Goal: Information Seeking & Learning: Learn about a topic

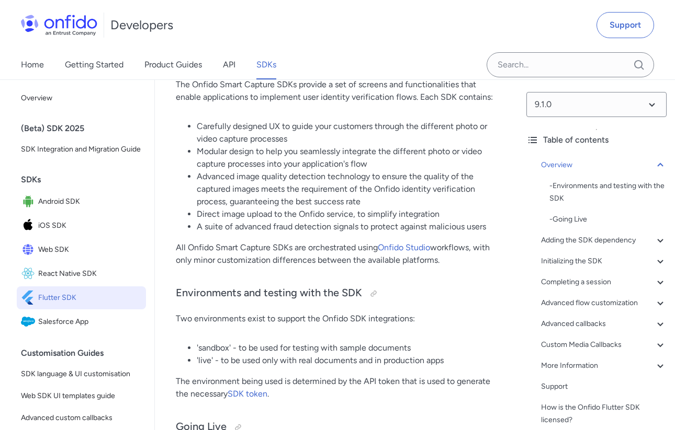
scroll to position [199, 0]
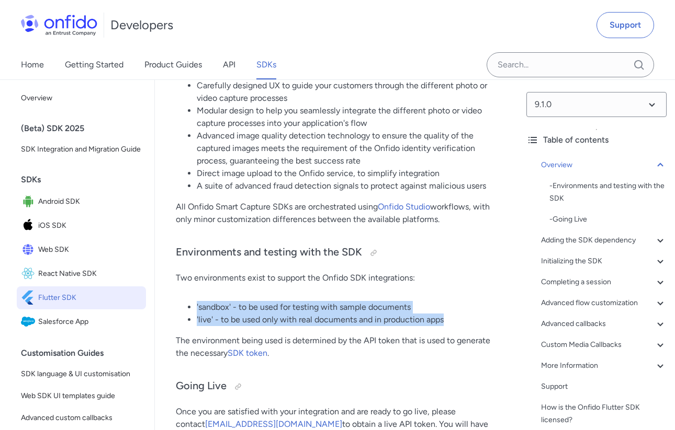
drag, startPoint x: 193, startPoint y: 308, endPoint x: 486, endPoint y: 327, distance: 293.5
click at [448, 321] on li "'live' - to be used only with real documents and in production apps" at bounding box center [347, 320] width 300 height 13
drag, startPoint x: 443, startPoint y: 321, endPoint x: 193, endPoint y: 304, distance: 250.0
click at [193, 304] on ul "'sandbox' - to be used for testing with sample documents 'live' - to be used on…" at bounding box center [336, 313] width 321 height 25
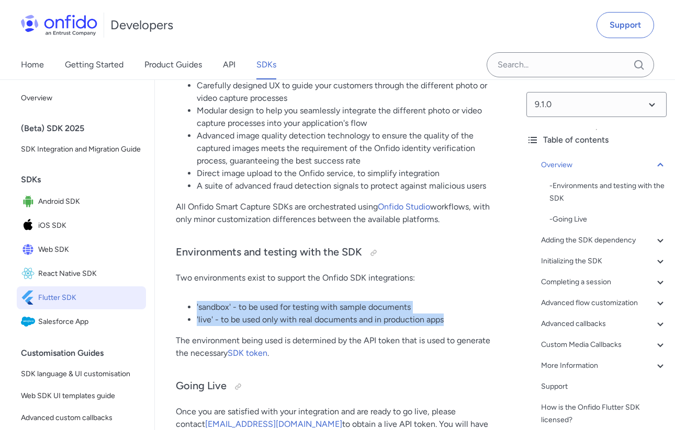
click at [193, 304] on ul "'sandbox' - to be used for testing with sample documents 'live' - to be used on…" at bounding box center [336, 313] width 321 height 25
drag, startPoint x: 193, startPoint y: 304, endPoint x: 477, endPoint y: 317, distance: 284.2
click at [477, 317] on ul "'sandbox' - to be used for testing with sample documents 'live' - to be used on…" at bounding box center [336, 313] width 321 height 25
click at [477, 317] on li "'live' - to be used only with real documents and in production apps" at bounding box center [347, 320] width 300 height 13
drag, startPoint x: 462, startPoint y: 318, endPoint x: 170, endPoint y: 298, distance: 292.5
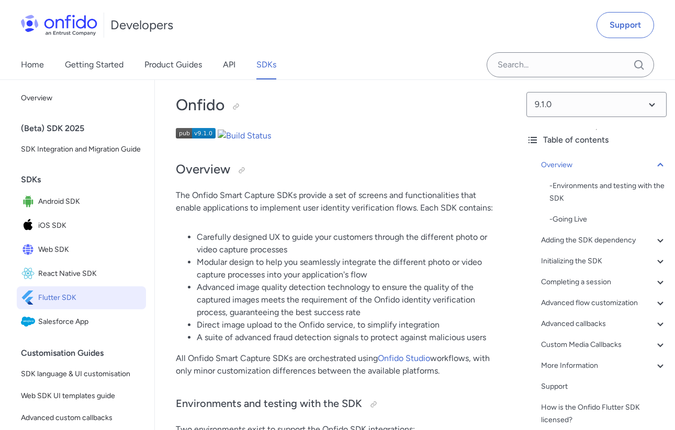
scroll to position [0, 0]
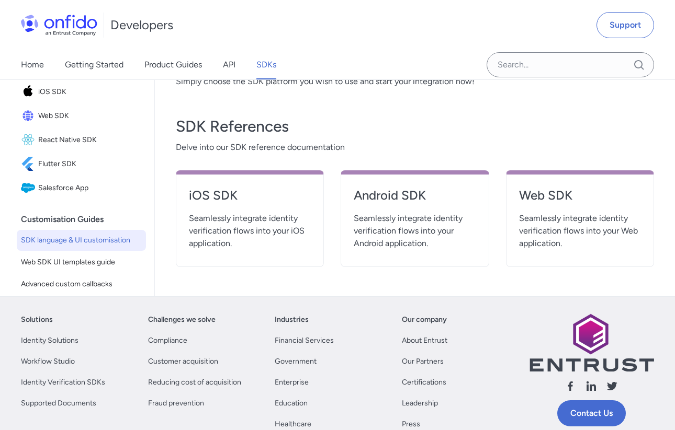
scroll to position [380, 0]
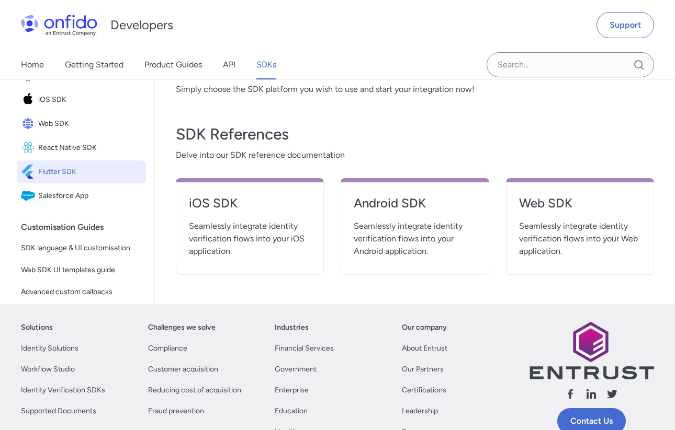
click at [67, 170] on span "Flutter SDK" at bounding box center [90, 172] width 104 height 15
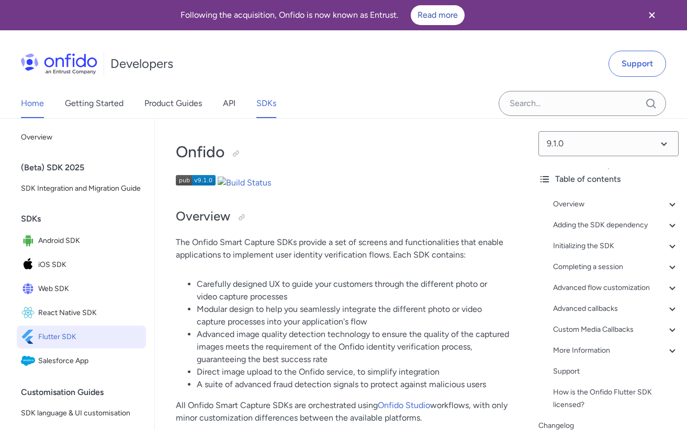
click at [25, 104] on link "Home" at bounding box center [32, 103] width 23 height 29
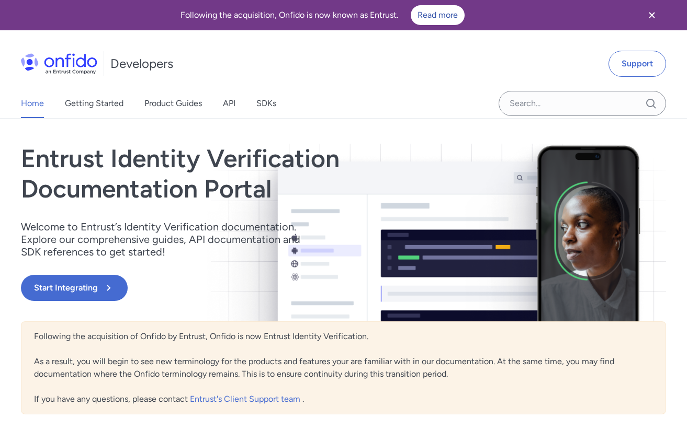
click at [136, 162] on h1 "Entrust Identity Verification Documentation Portal" at bounding box center [246, 174] width 451 height 60
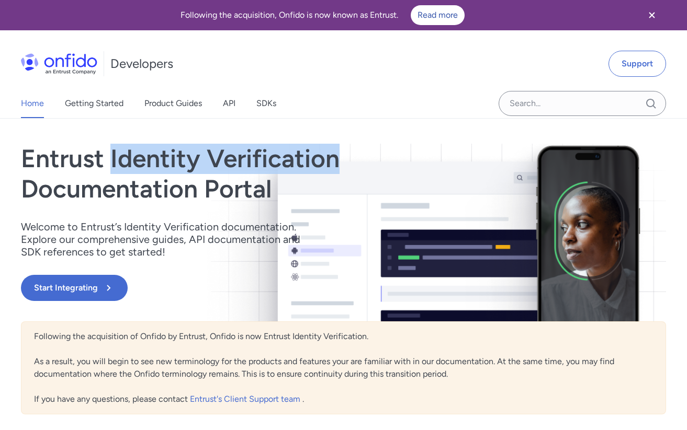
drag, startPoint x: 136, startPoint y: 162, endPoint x: 258, endPoint y: 166, distance: 121.4
click at [259, 166] on h1 "Entrust Identity Verification Documentation Portal" at bounding box center [246, 174] width 451 height 60
copy h1 "Identity Verification"
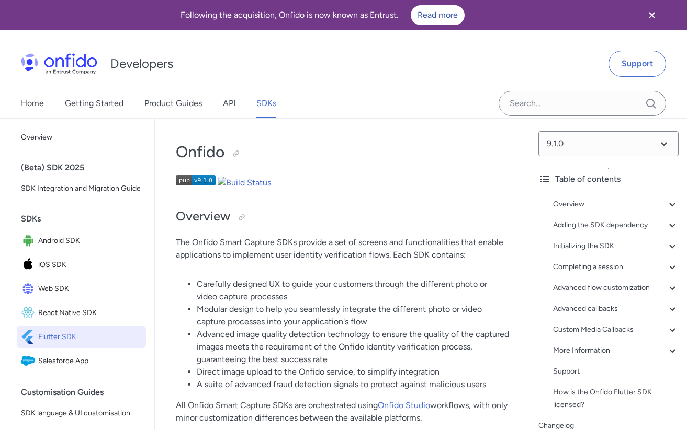
click at [72, 333] on span "Flutter SDK" at bounding box center [90, 337] width 104 height 15
click at [193, 176] on img at bounding box center [196, 180] width 40 height 10
